Goal: Task Accomplishment & Management: Use online tool/utility

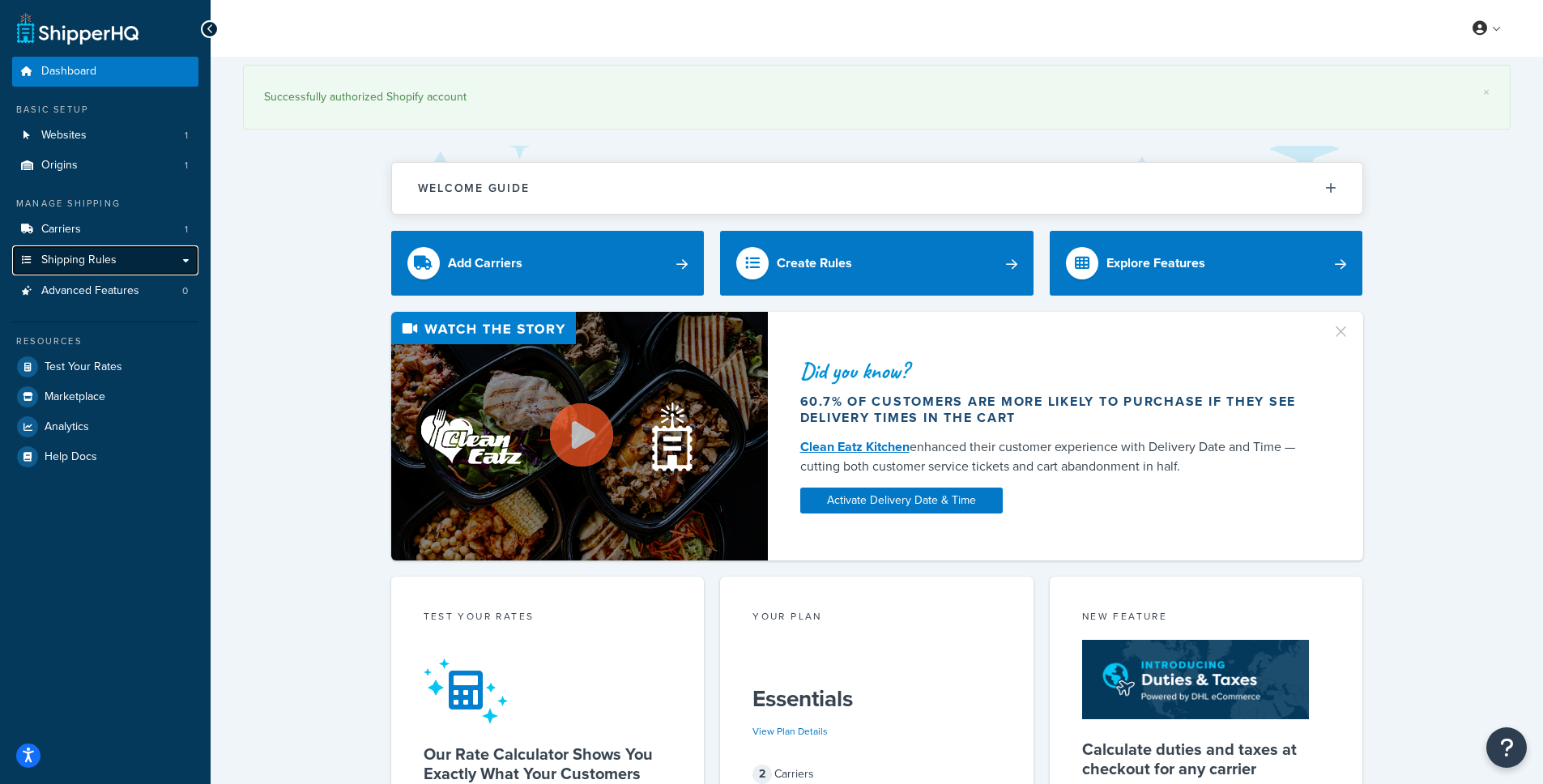
click at [80, 265] on span "Shipping Rules" at bounding box center [79, 260] width 75 height 14
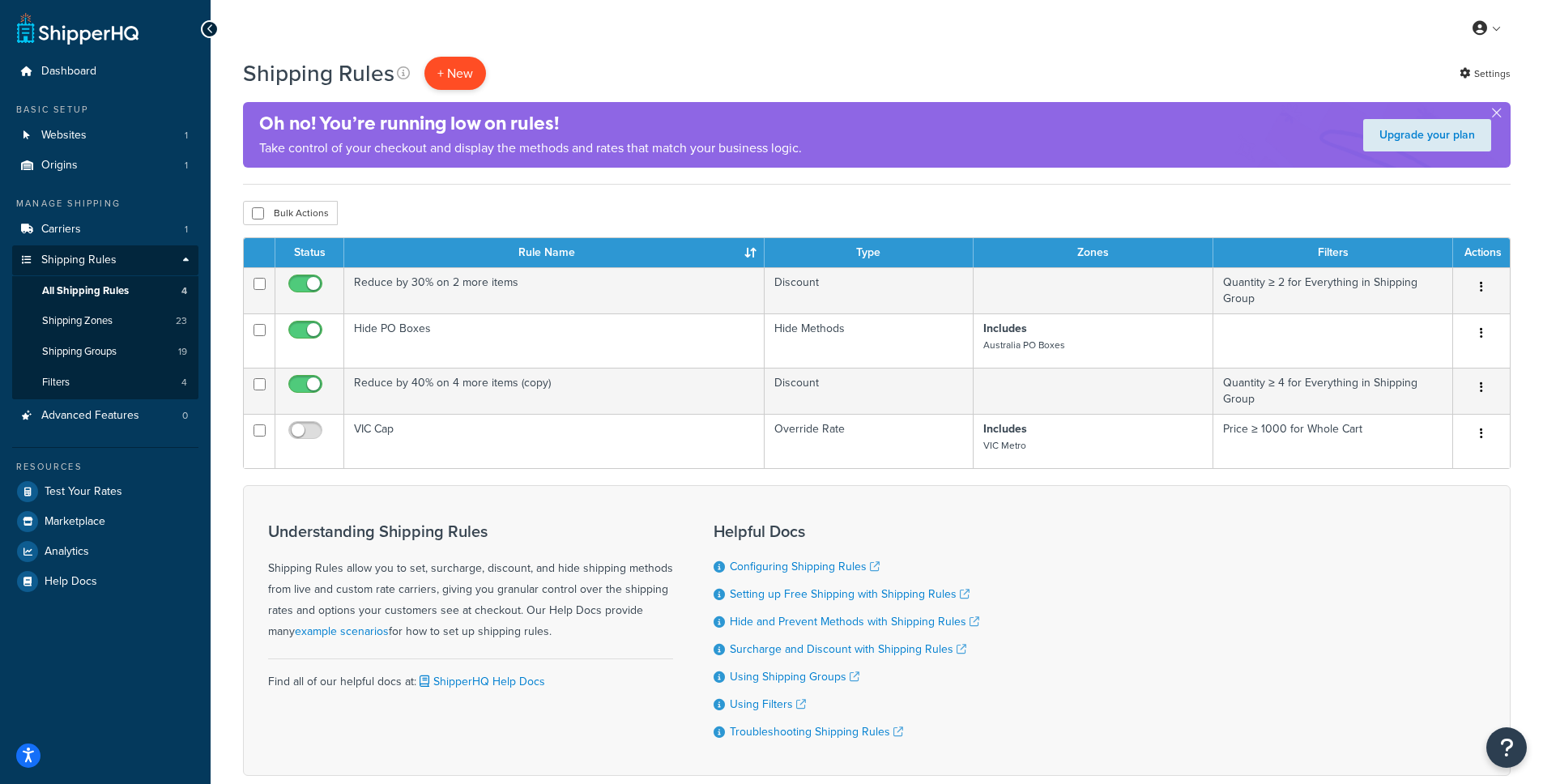
click at [442, 73] on p "+ New" at bounding box center [454, 73] width 62 height 33
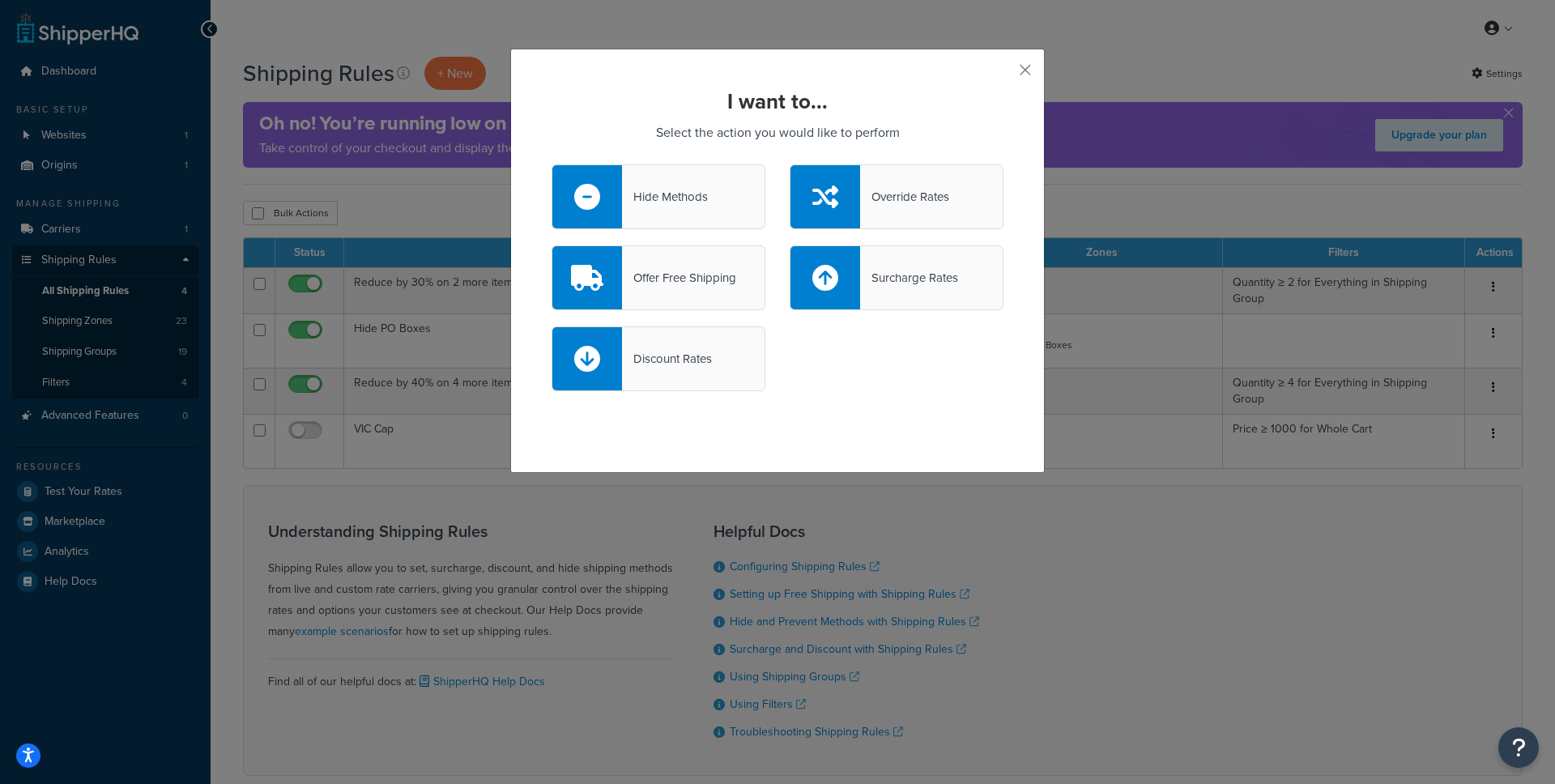
click at [648, 362] on div "Discount Rates" at bounding box center [667, 359] width 90 height 23
click at [0, 0] on input "Discount Rates" at bounding box center [0, 0] width 0 height 0
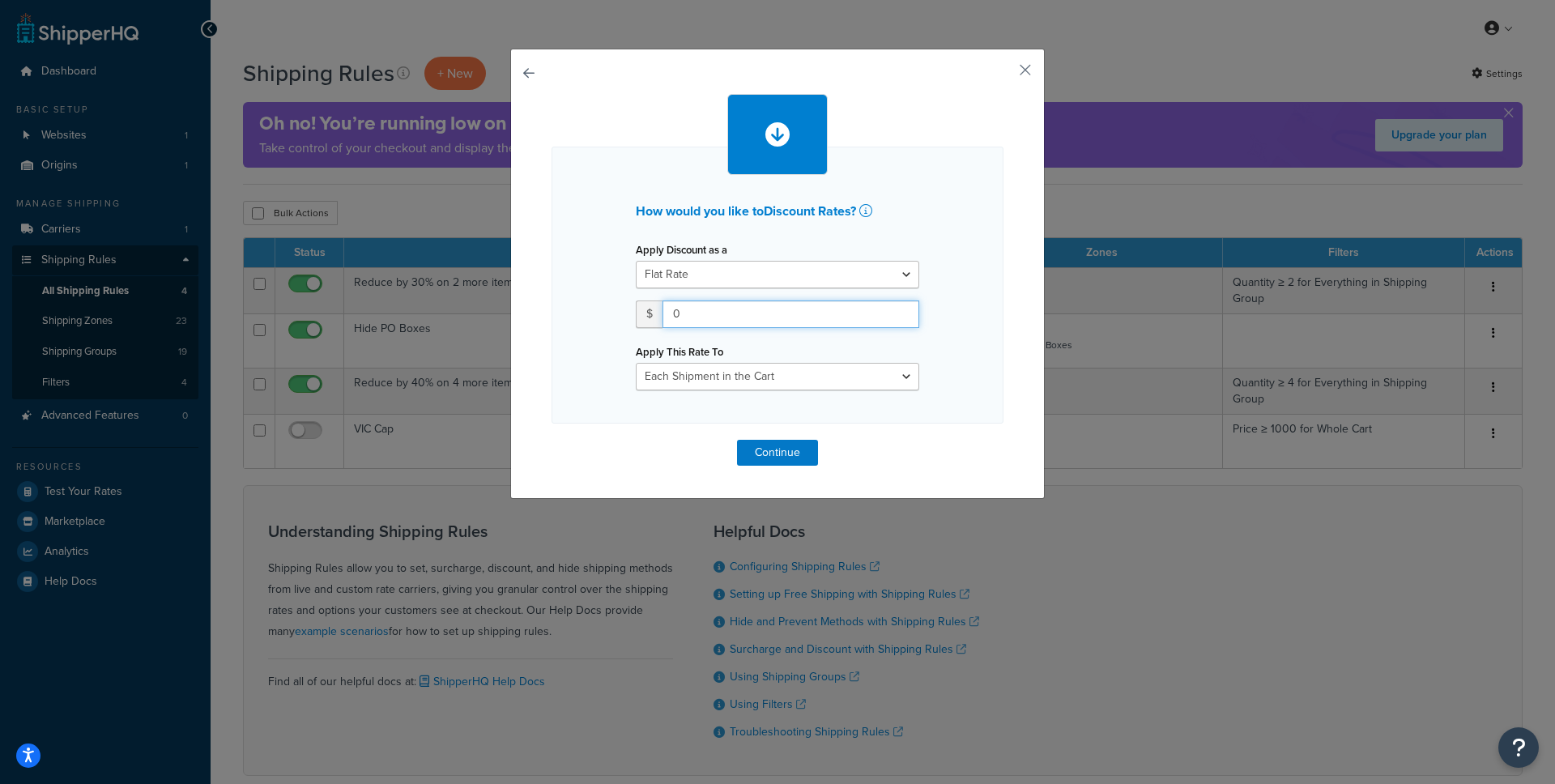
click at [694, 309] on input "0" at bounding box center [790, 314] width 257 height 27
type input "60"
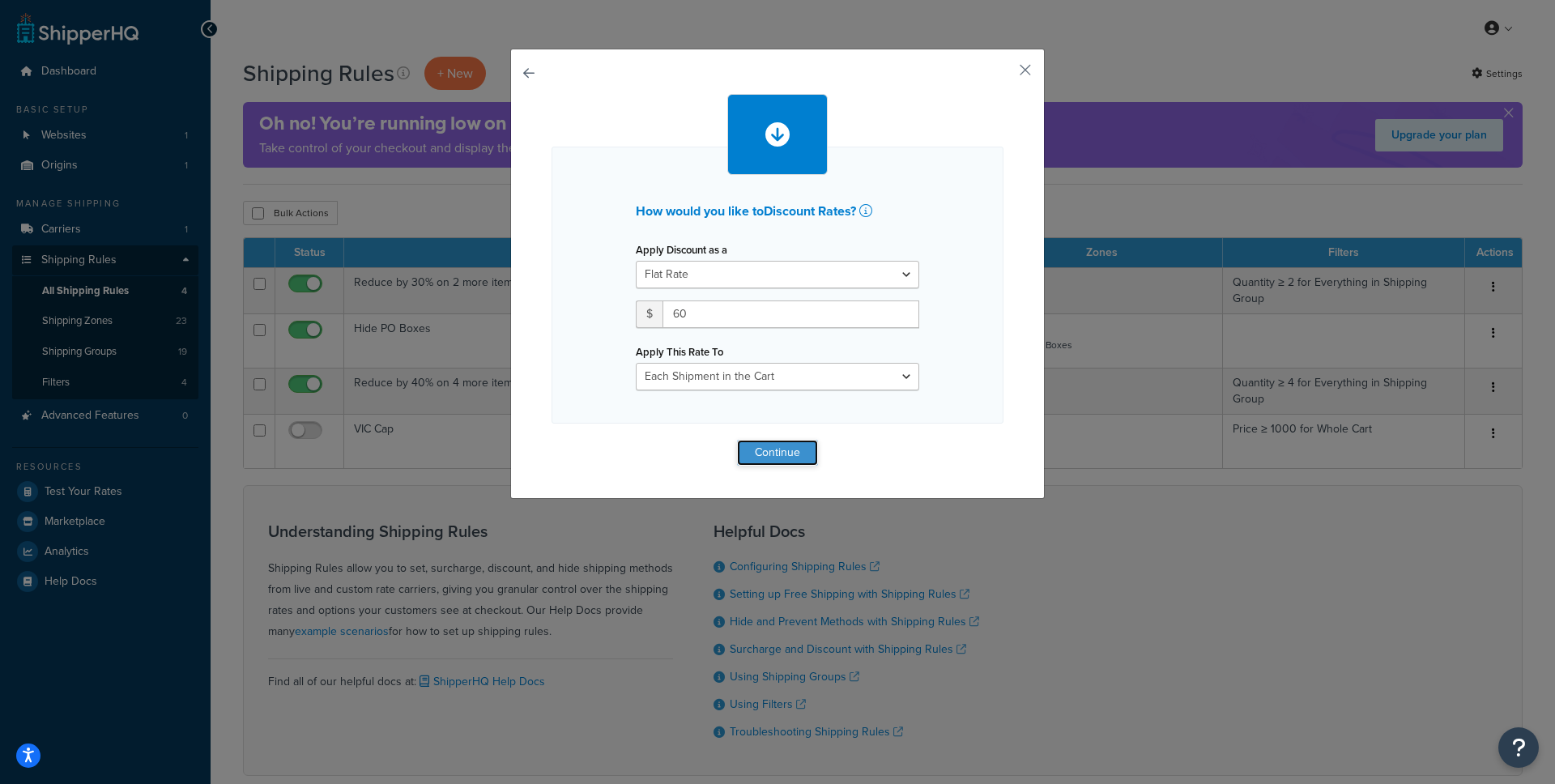
click at [779, 453] on button "Continue" at bounding box center [778, 453] width 81 height 26
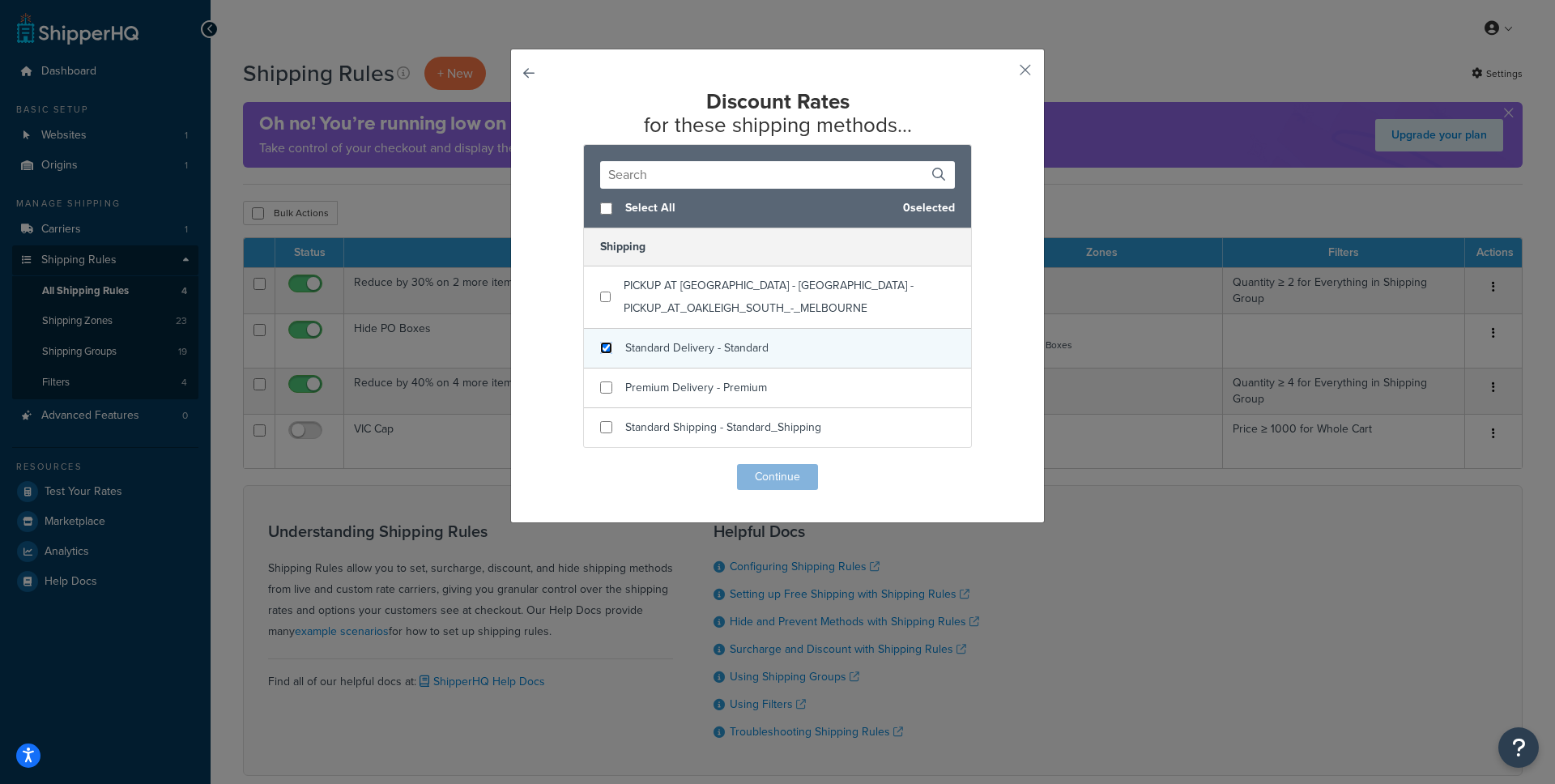
click at [605, 349] on input "checkbox" at bounding box center [606, 348] width 12 height 12
checkbox input "true"
click at [784, 478] on button "Continue" at bounding box center [778, 476] width 81 height 26
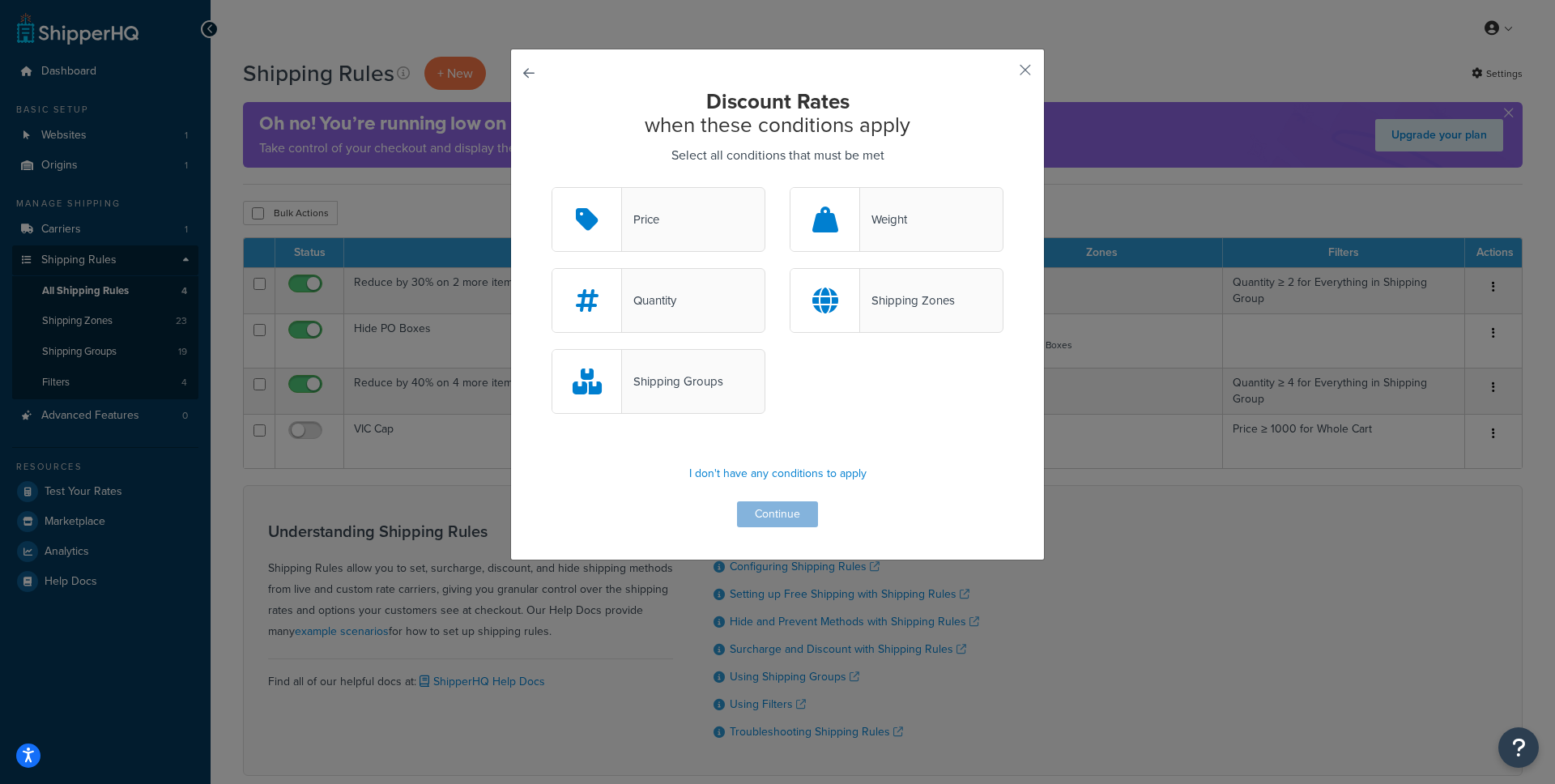
click at [883, 229] on div "Weight" at bounding box center [883, 219] width 47 height 23
click at [0, 0] on input "Weight" at bounding box center [0, 0] width 0 height 0
click at [764, 514] on button "Continue" at bounding box center [778, 514] width 81 height 26
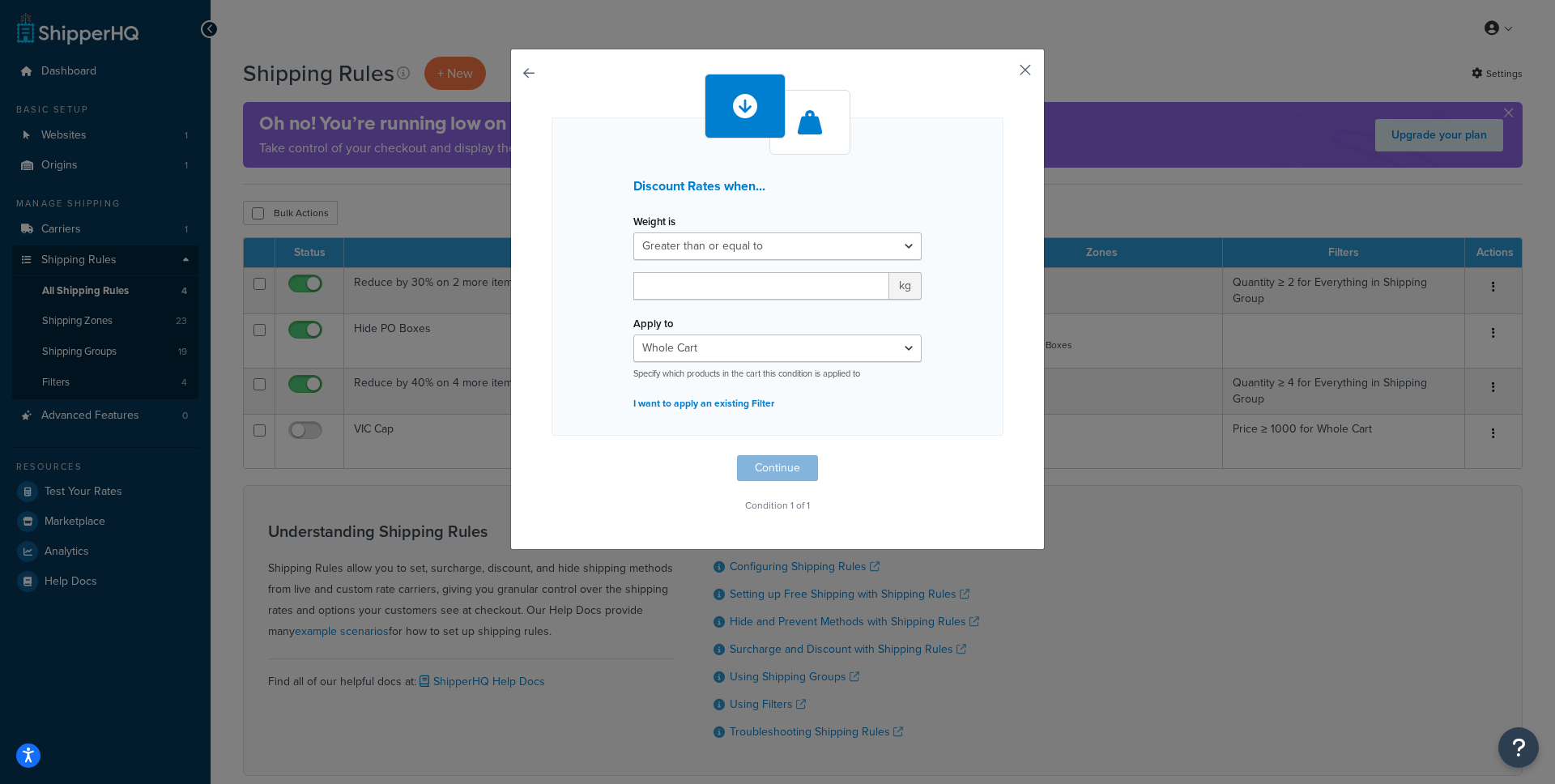
click at [1003, 74] on button "button" at bounding box center [1001, 75] width 4 height 4
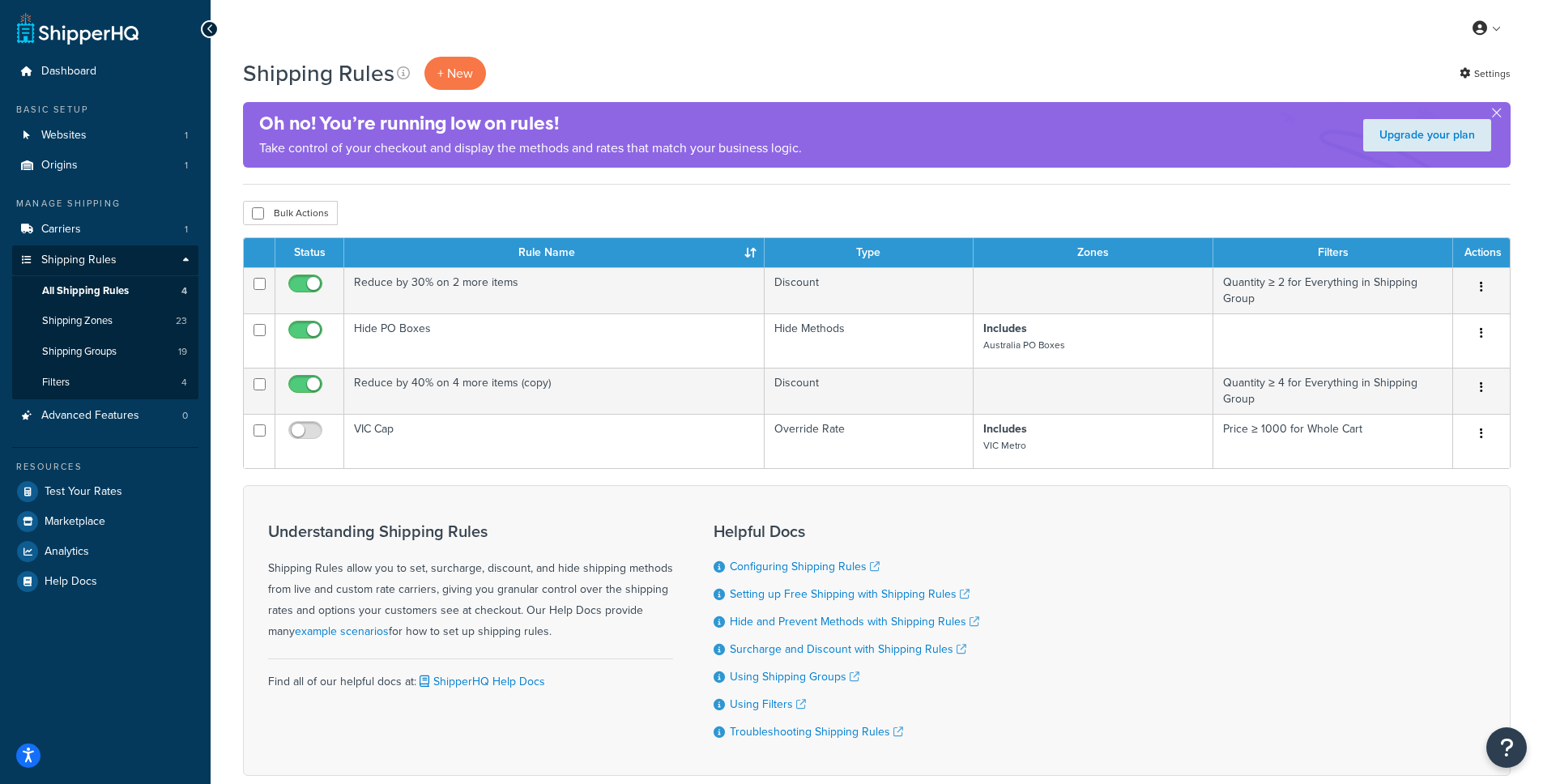
click at [913, 81] on div "Shipping Rules + New Settings" at bounding box center [877, 73] width 1267 height 33
